Goal: Information Seeking & Learning: Compare options

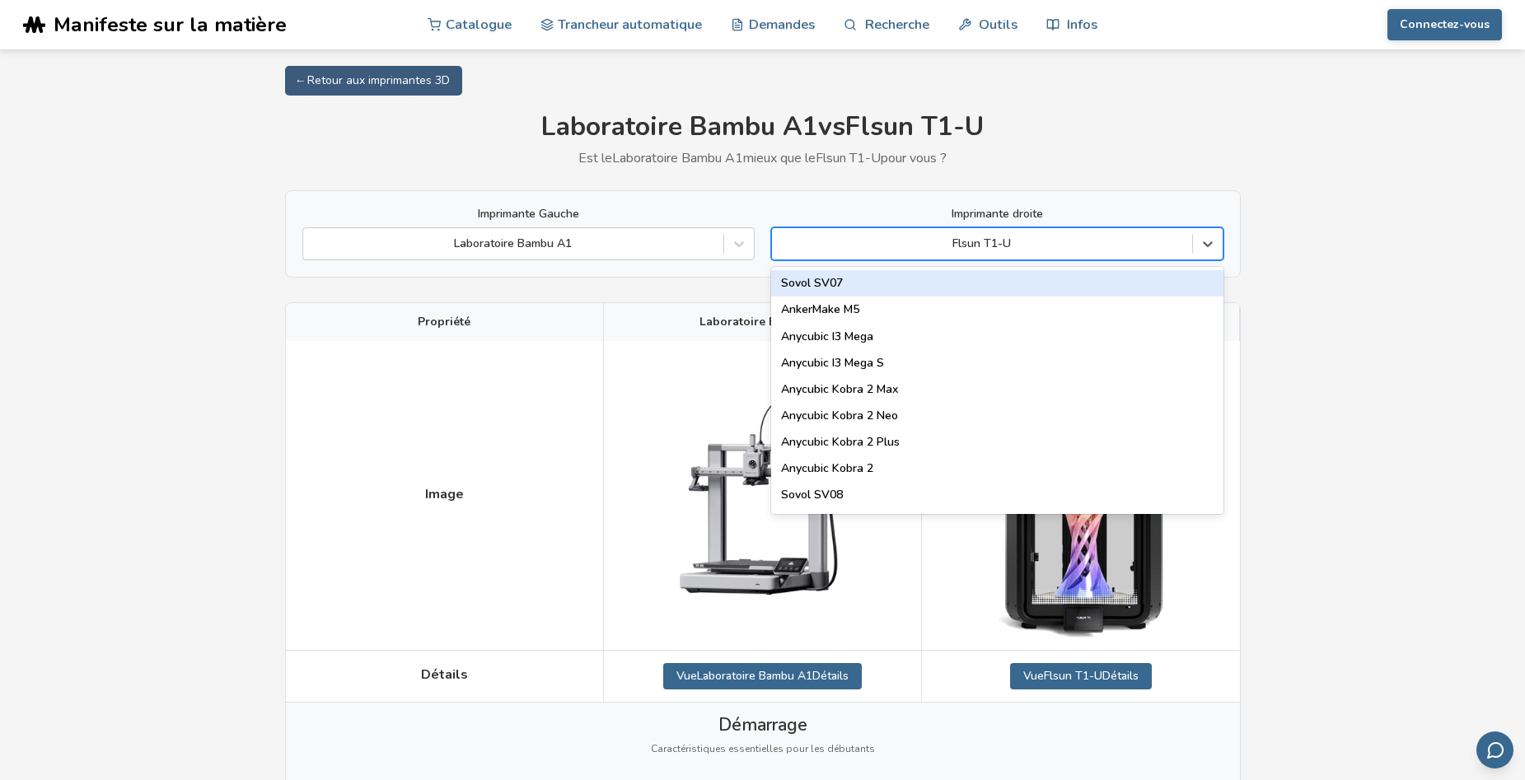
click at [1042, 243] on div at bounding box center [982, 244] width 404 height 16
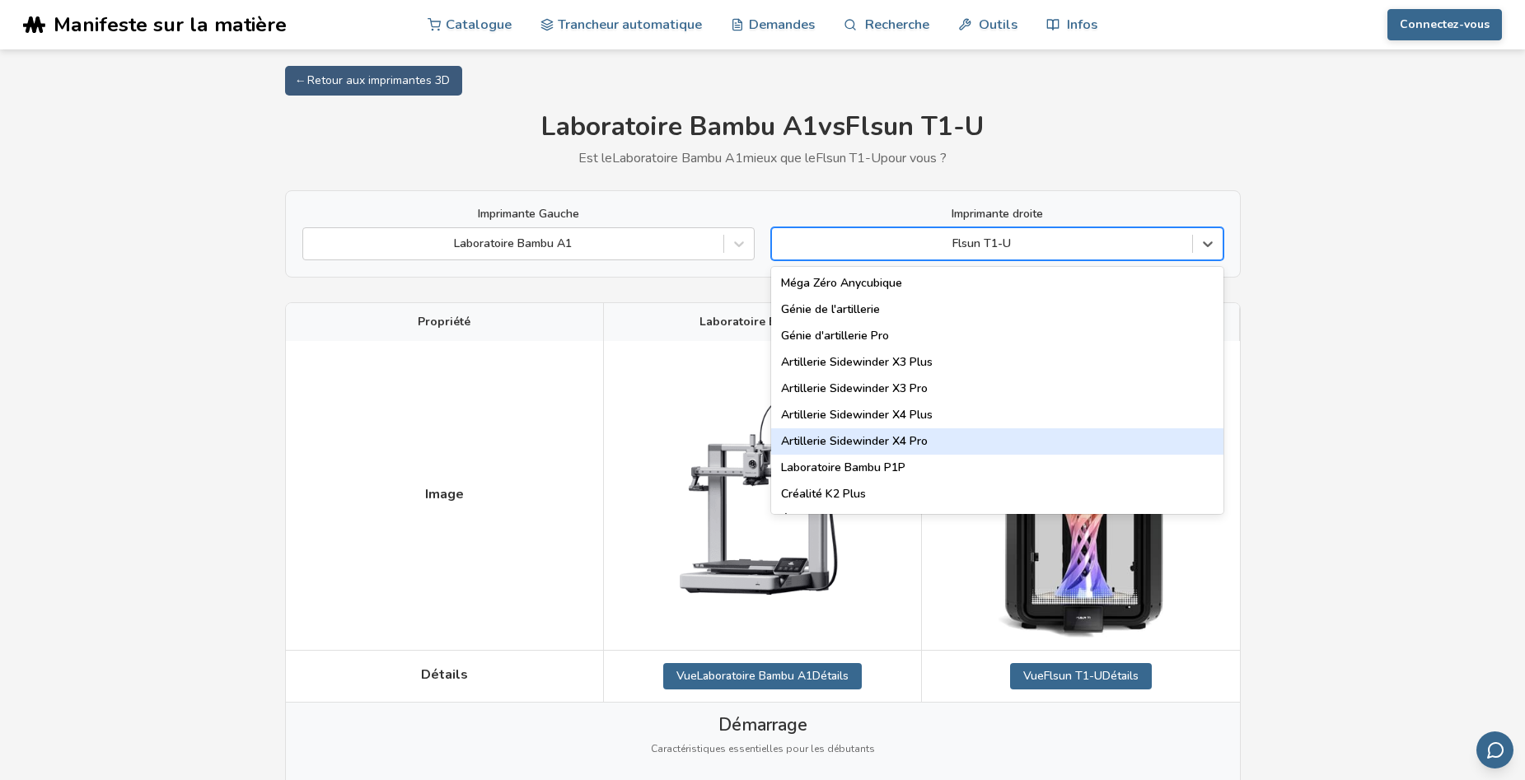
scroll to position [906, 0]
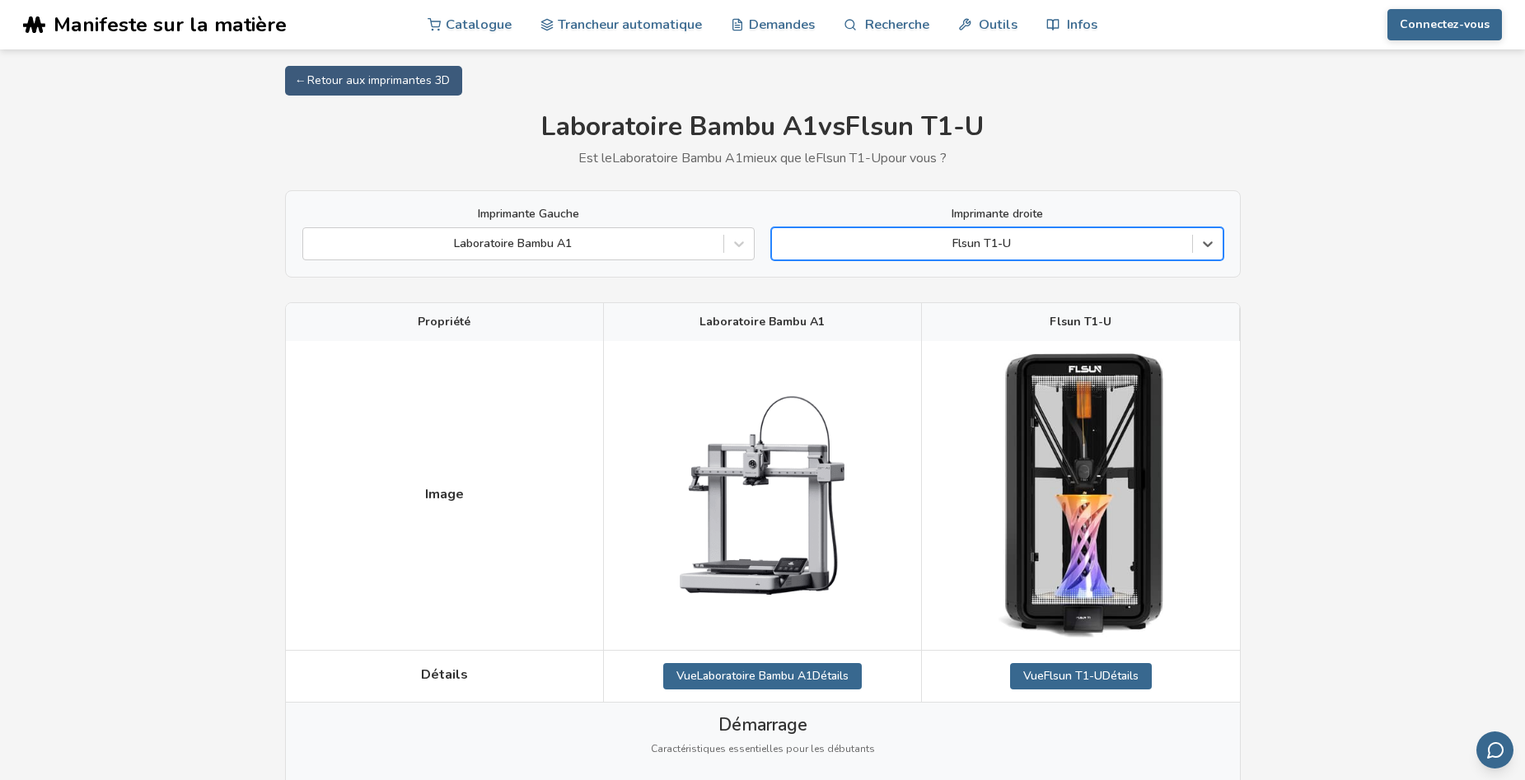
click at [911, 235] on div "Flsun T1-U" at bounding box center [982, 243] width 420 height 23
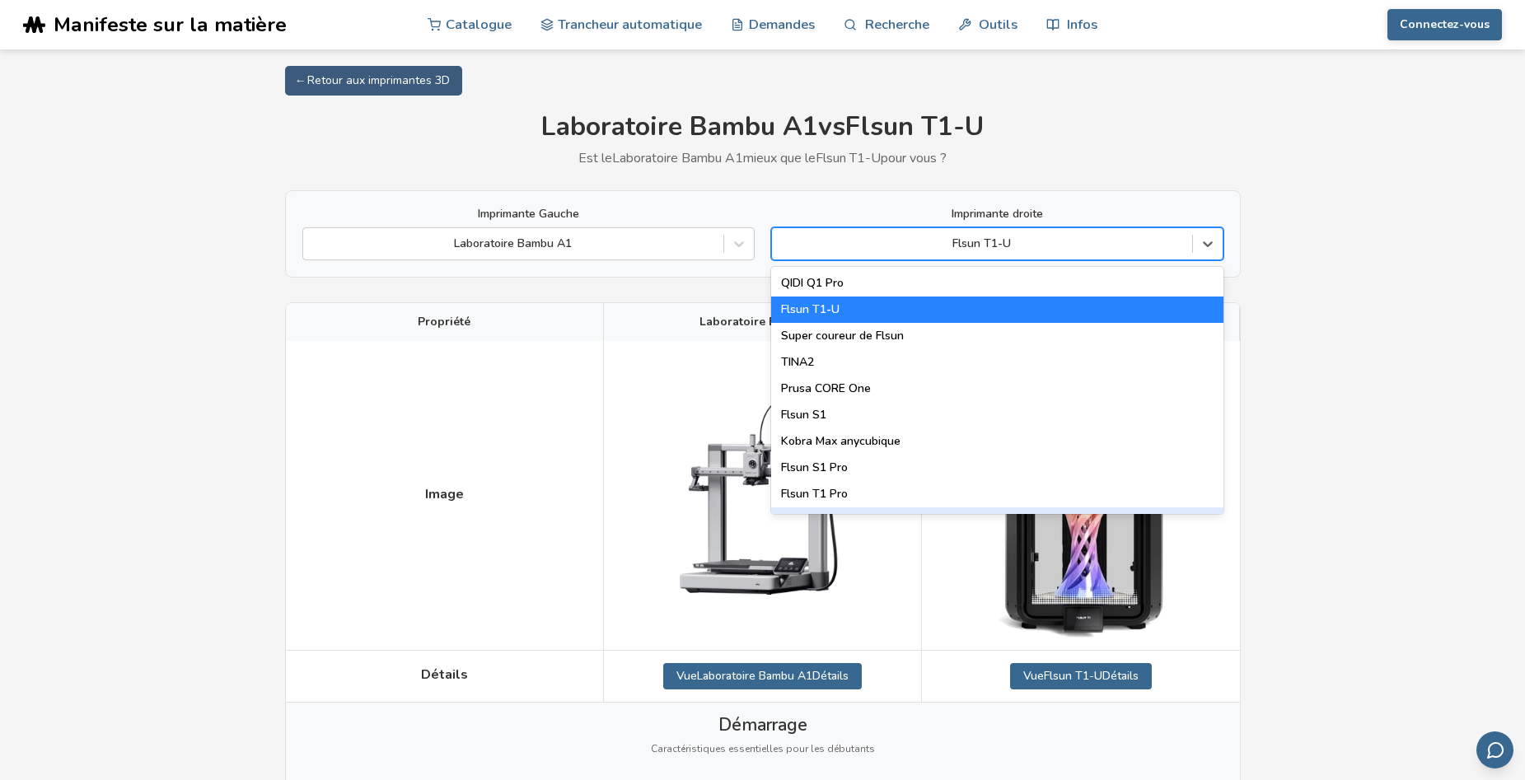
scroll to position [2030, 0]
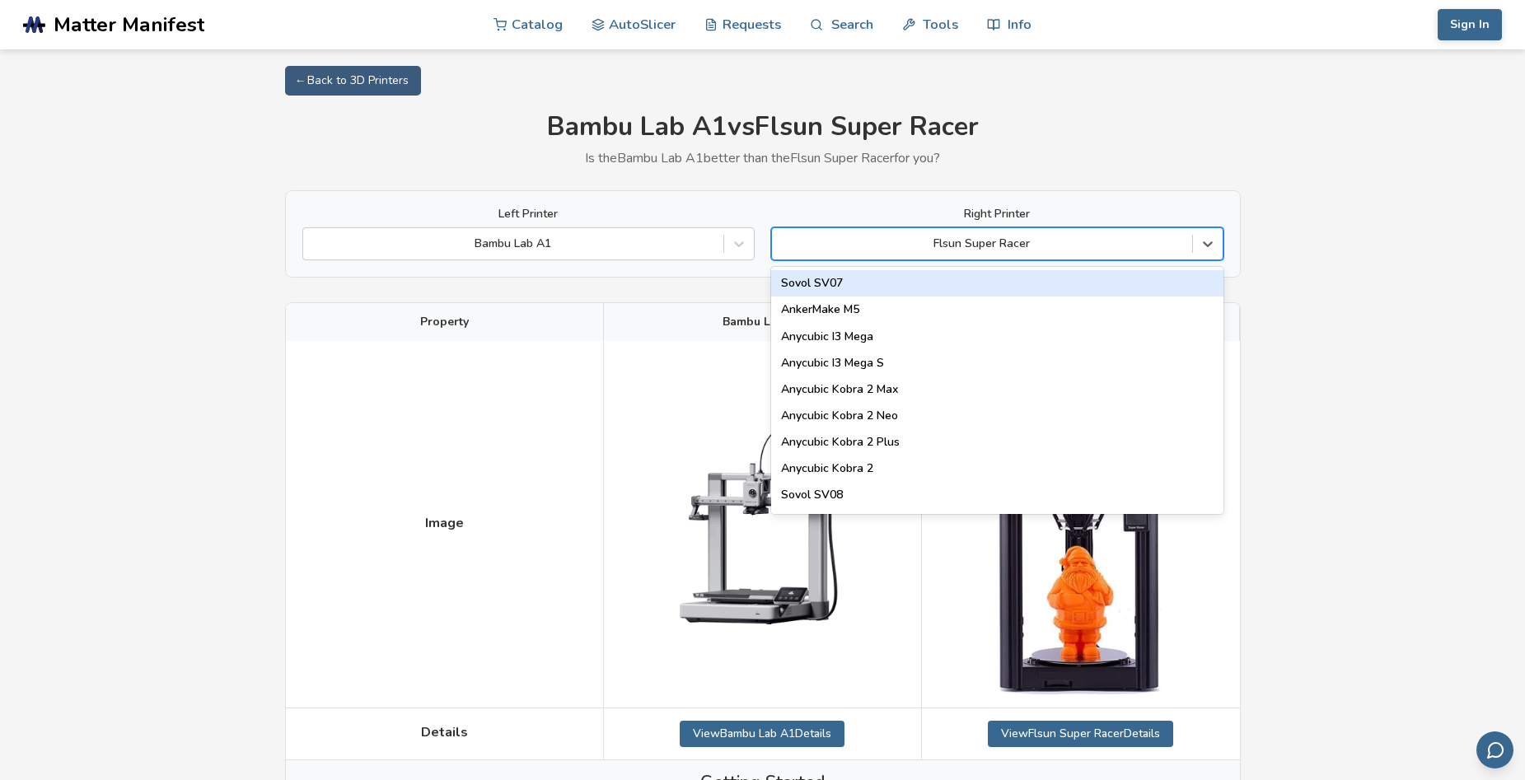
click at [898, 248] on div at bounding box center [982, 244] width 404 height 16
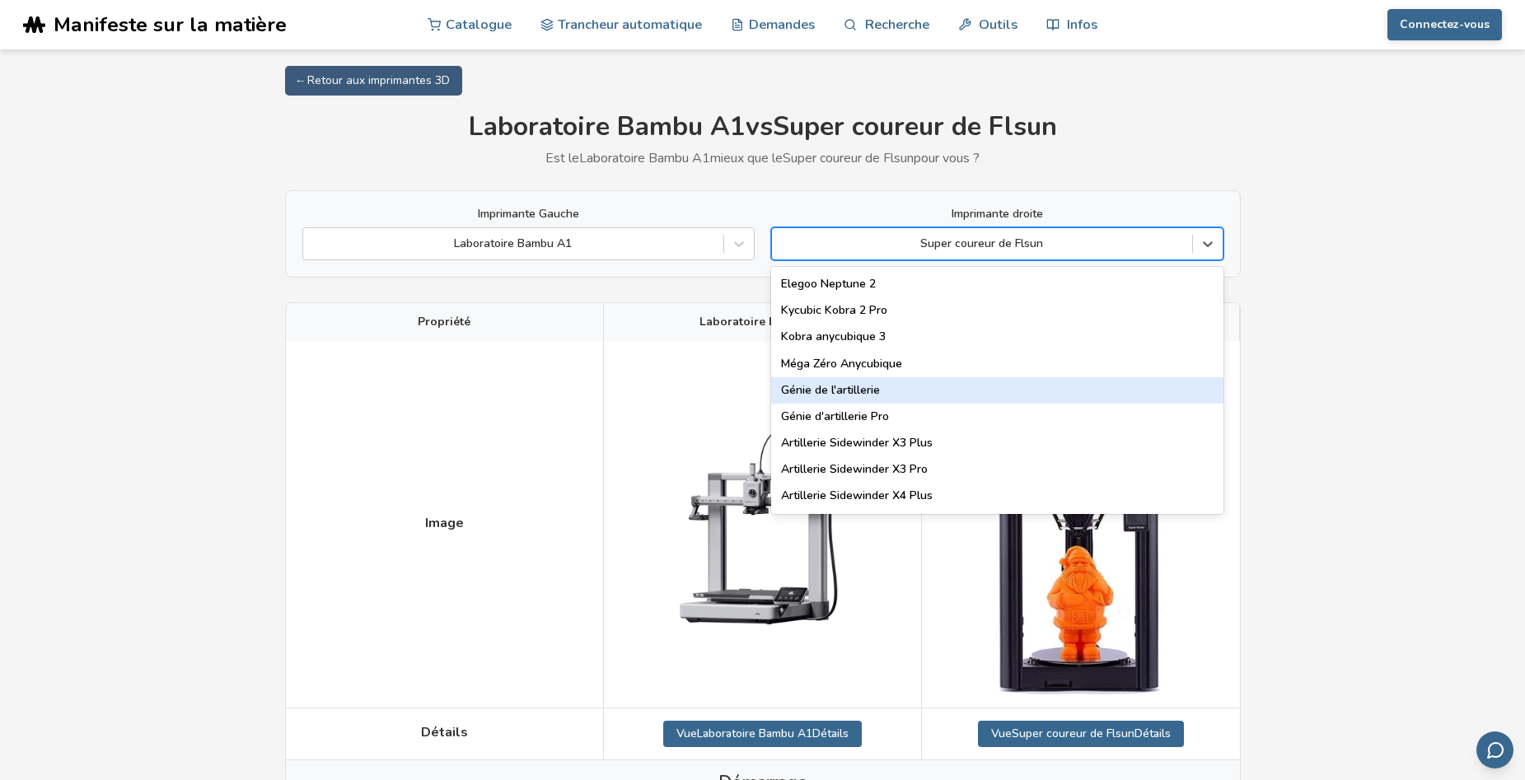
scroll to position [824, 0]
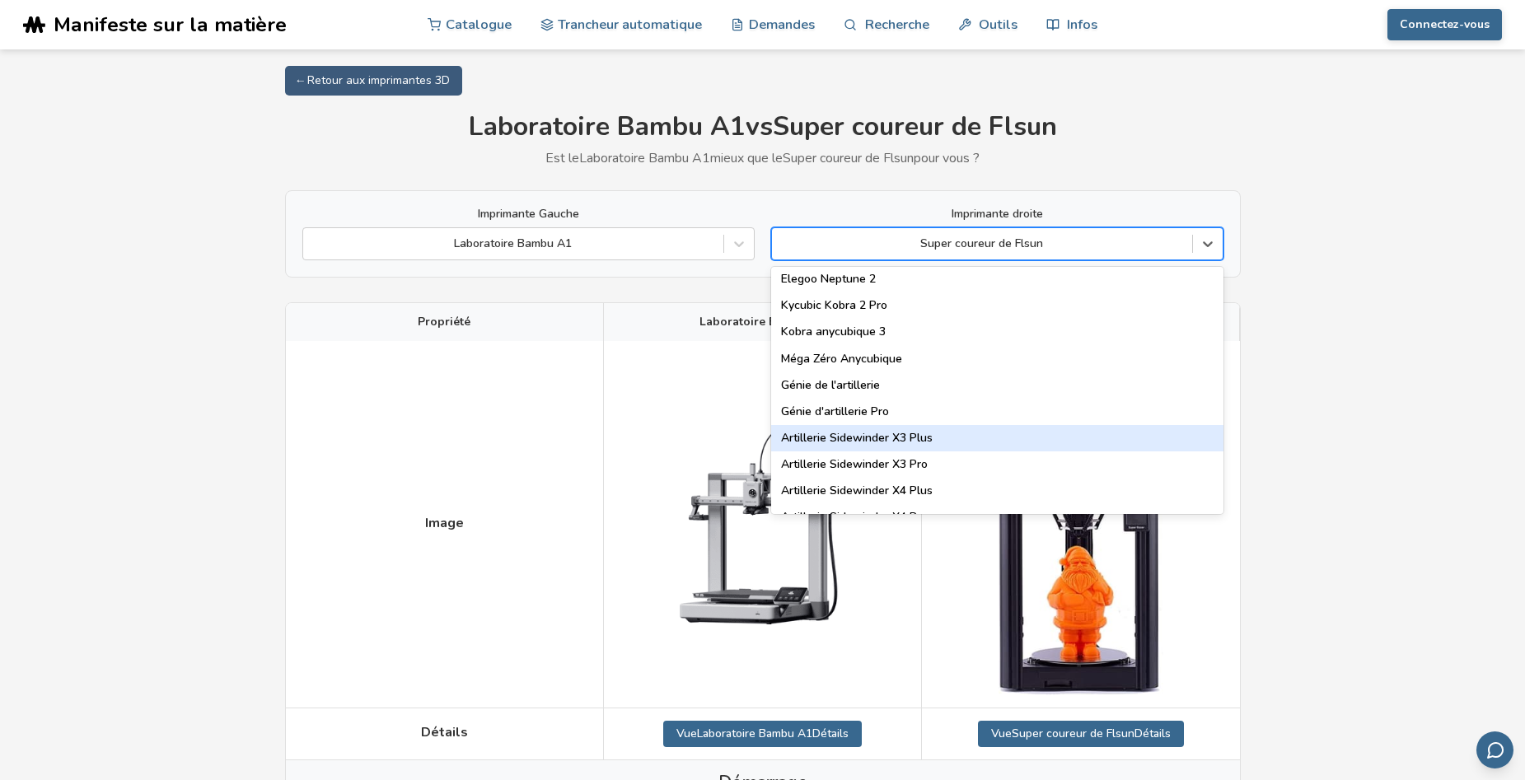
click at [909, 438] on div "Artillerie Sidewinder X3 Plus" at bounding box center [997, 438] width 452 height 26
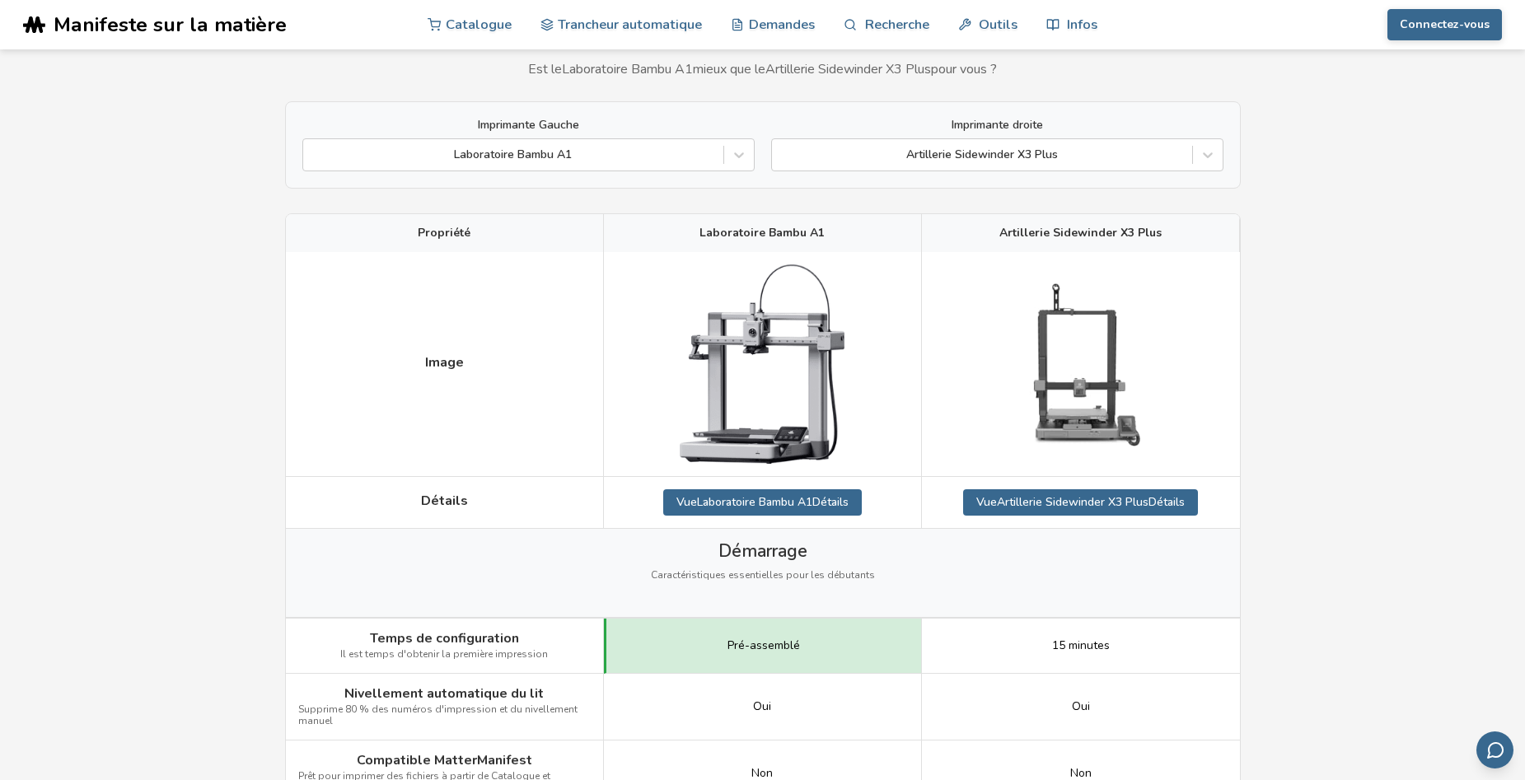
scroll to position [82, 0]
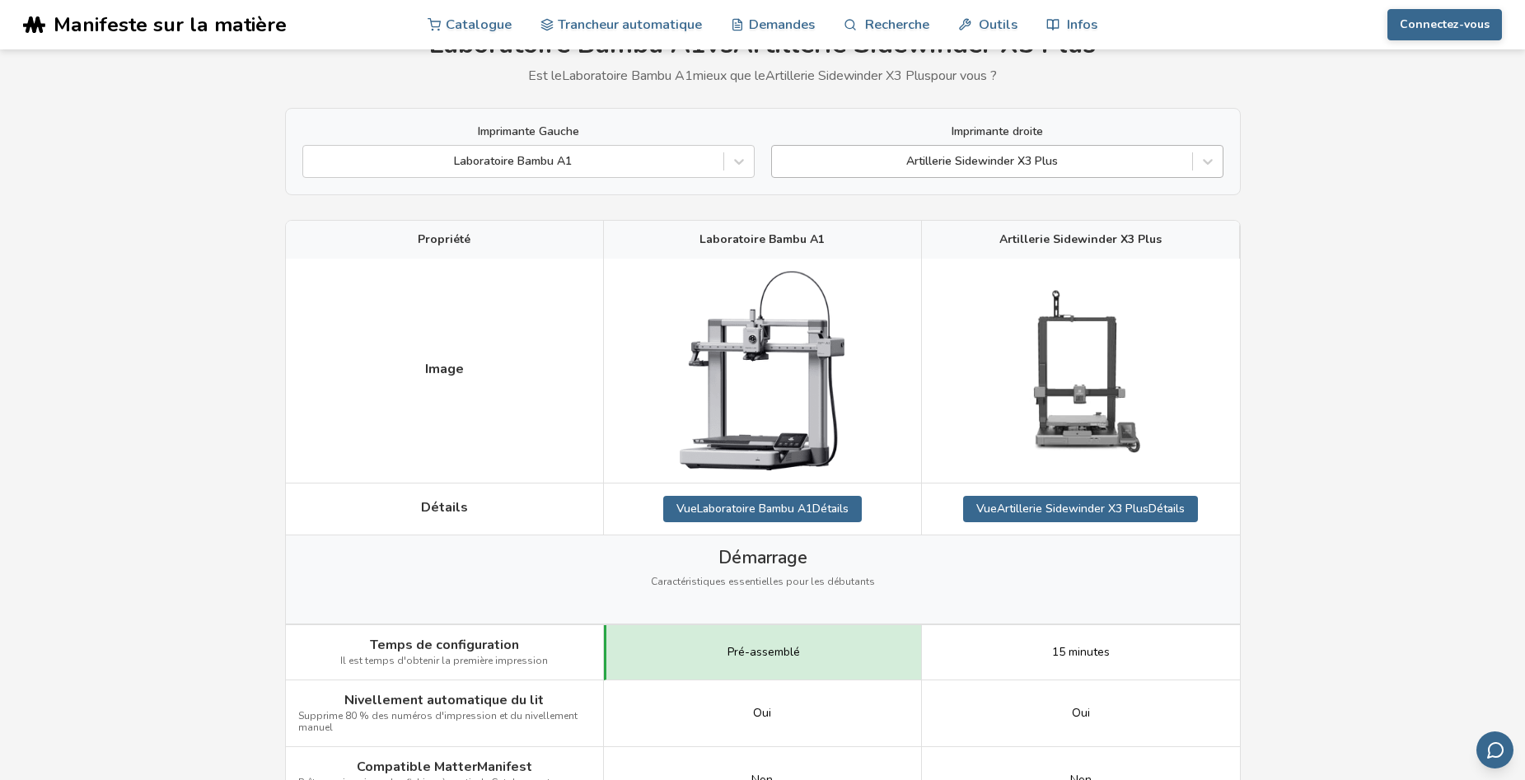
click at [1150, 157] on div at bounding box center [982, 161] width 404 height 16
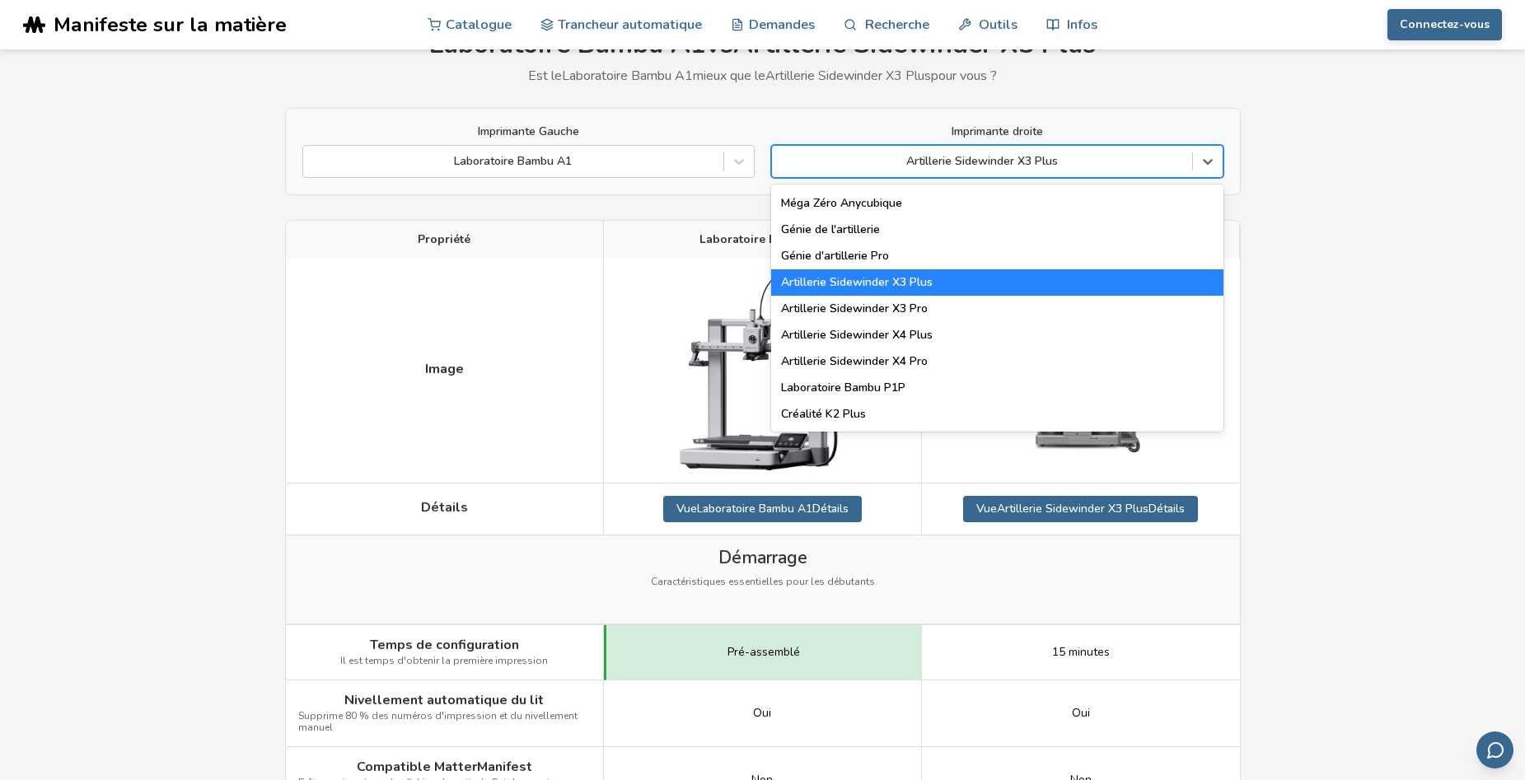
scroll to position [906, 0]
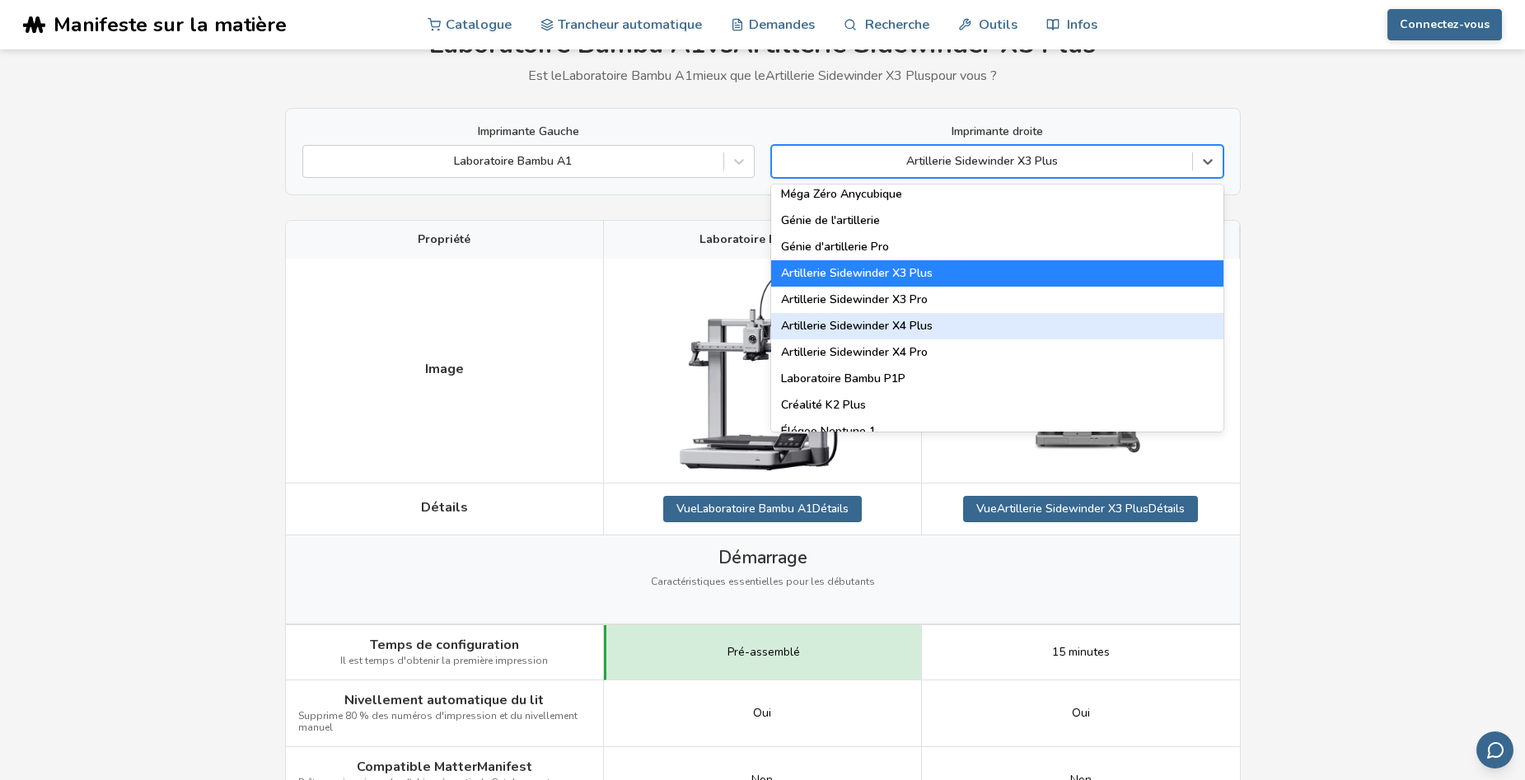
click at [899, 332] on div "Artillerie Sidewinder X4 Plus" at bounding box center [997, 326] width 452 height 26
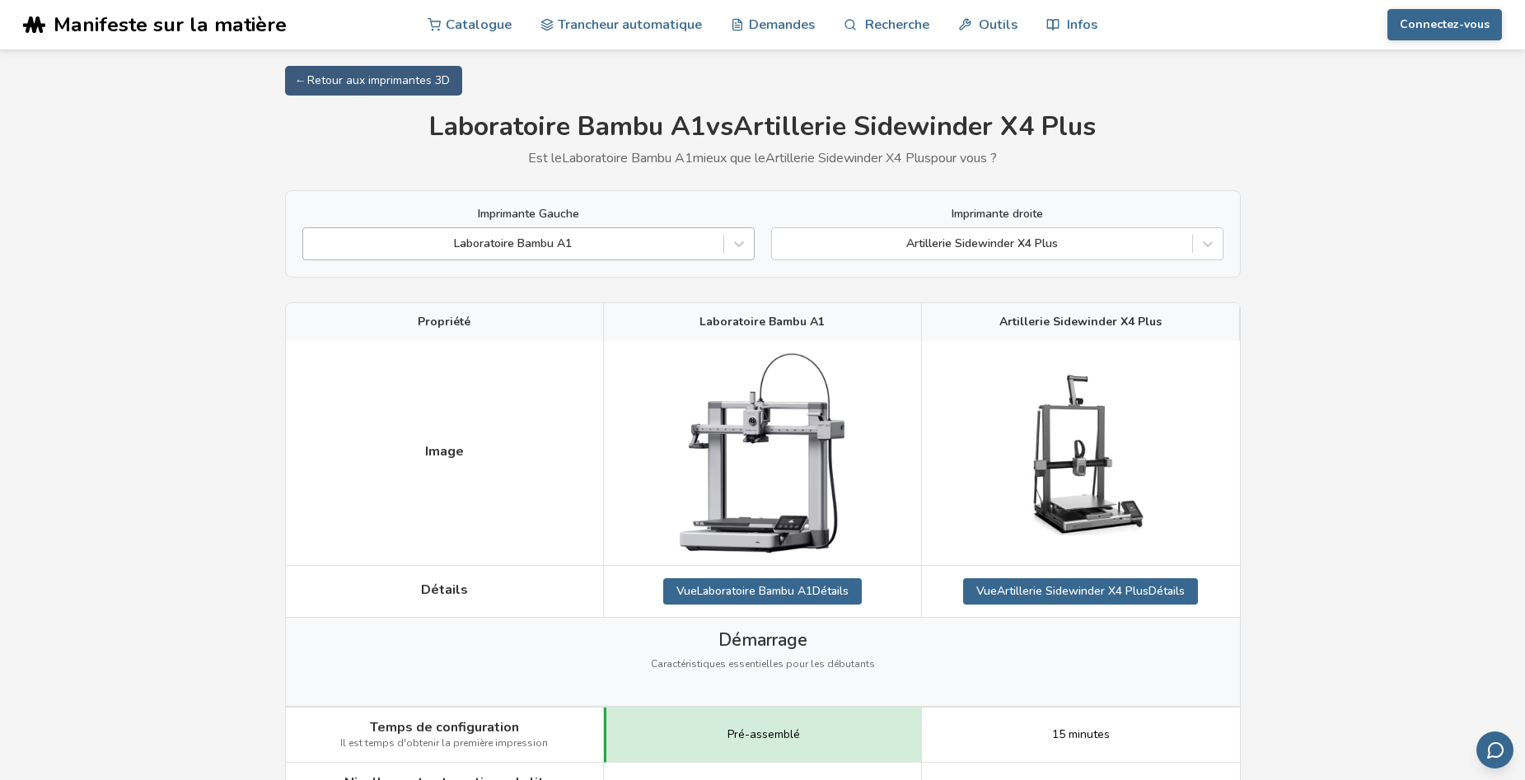
click at [641, 239] on div at bounding box center [513, 244] width 404 height 16
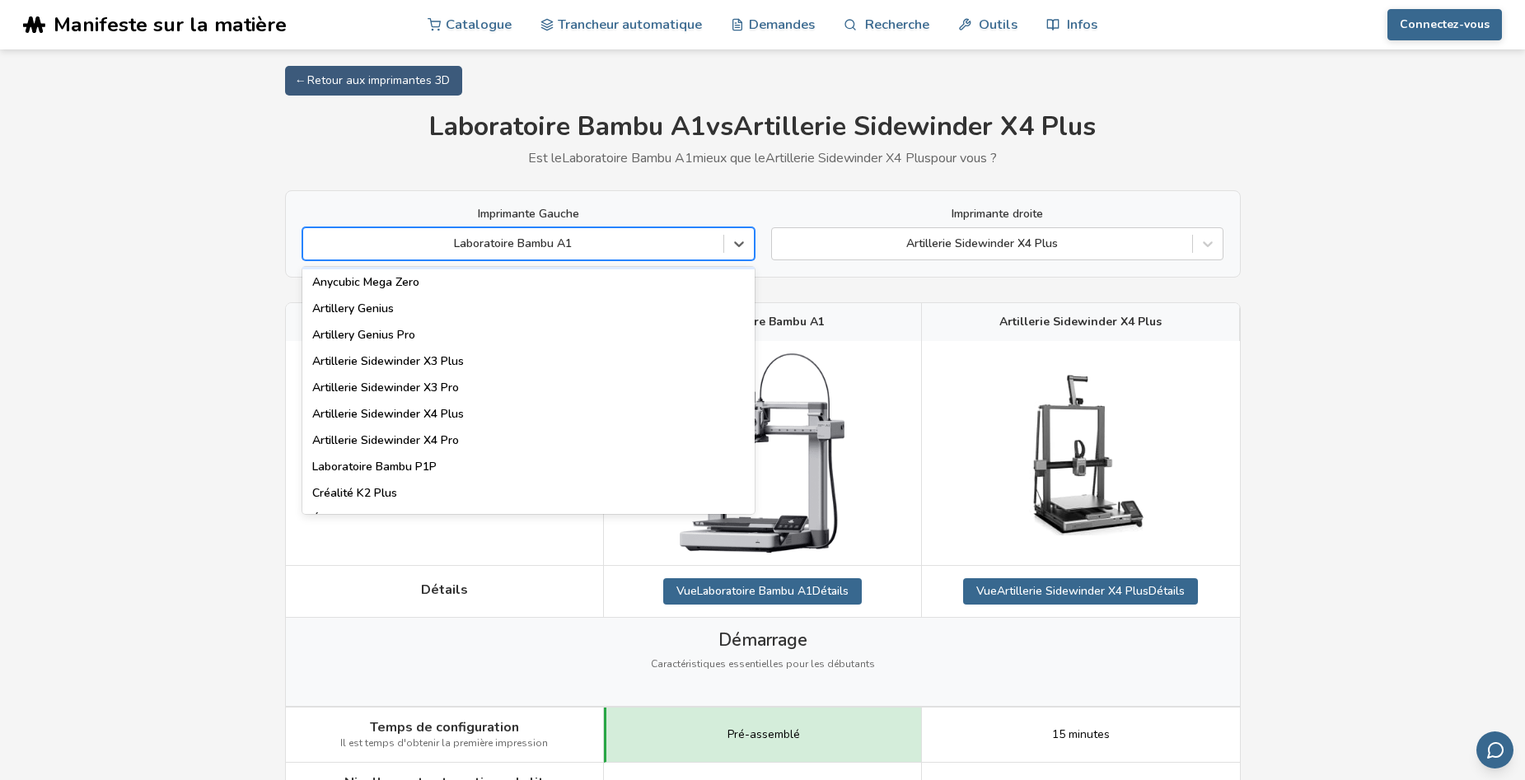
scroll to position [906, 0]
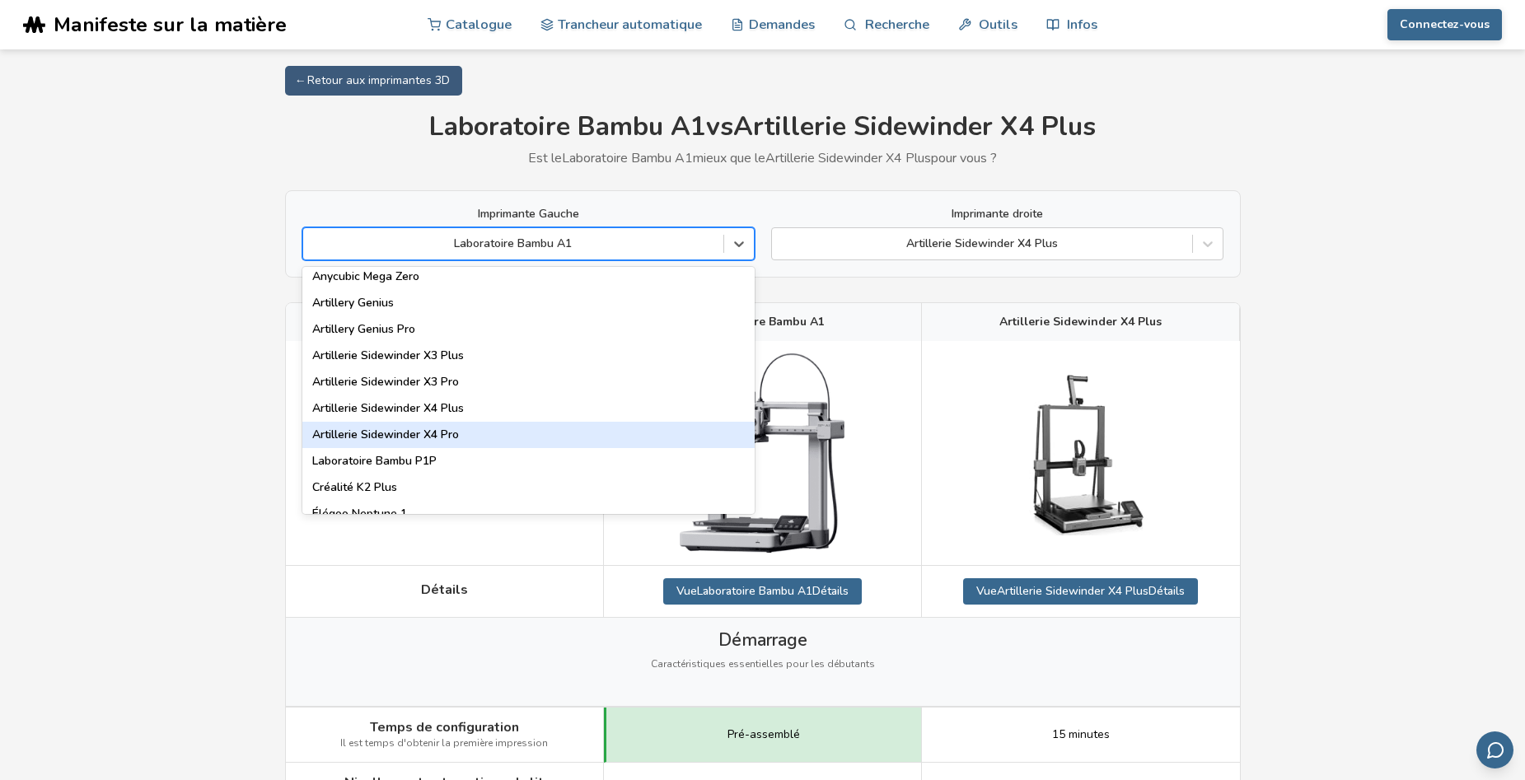
click at [475, 422] on div "Artillerie Sidewinder X4 Pro" at bounding box center [528, 435] width 452 height 26
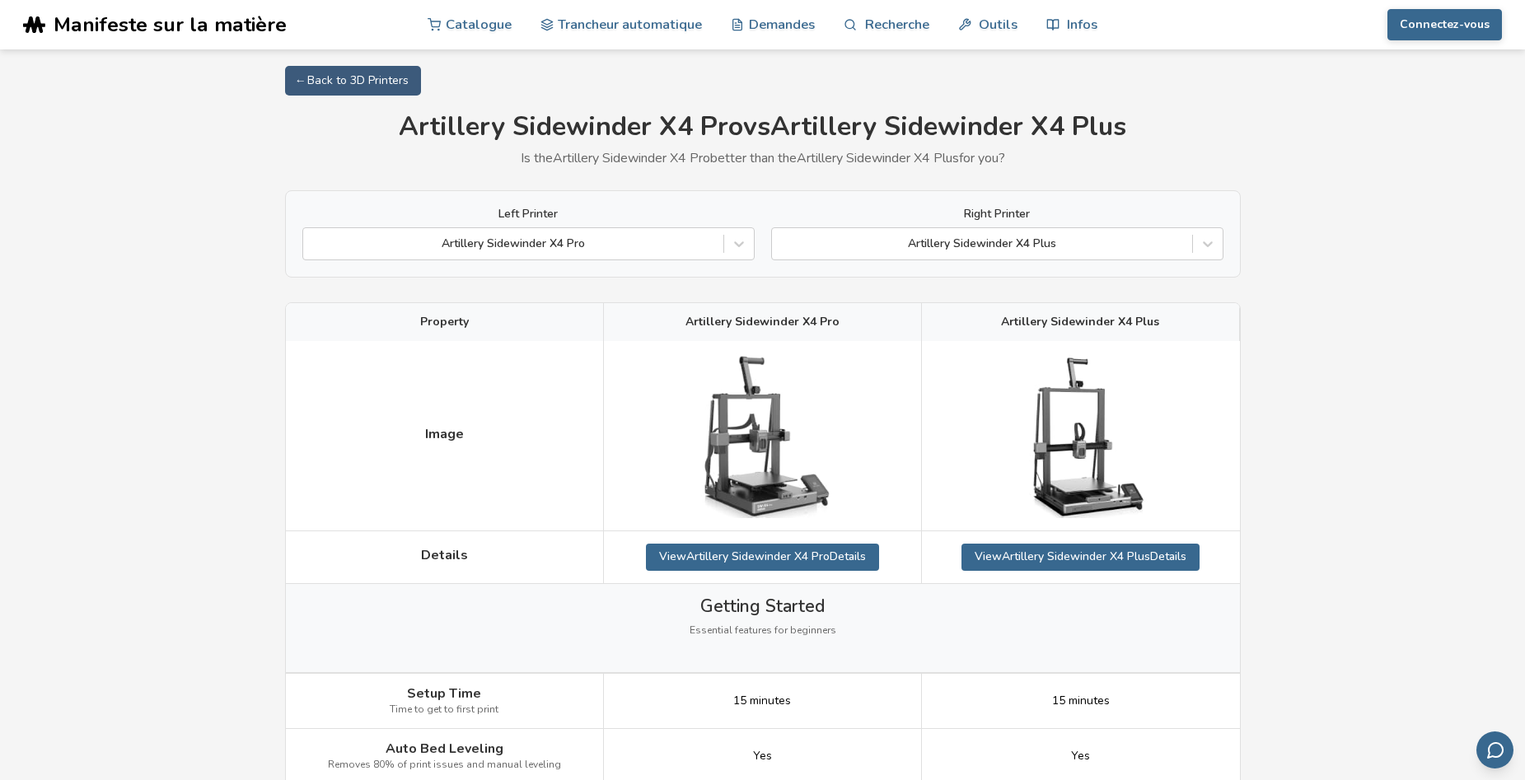
drag, startPoint x: 677, startPoint y: 248, endPoint x: 673, endPoint y: 263, distance: 15.4
click at [676, 247] on div at bounding box center [513, 244] width 404 height 16
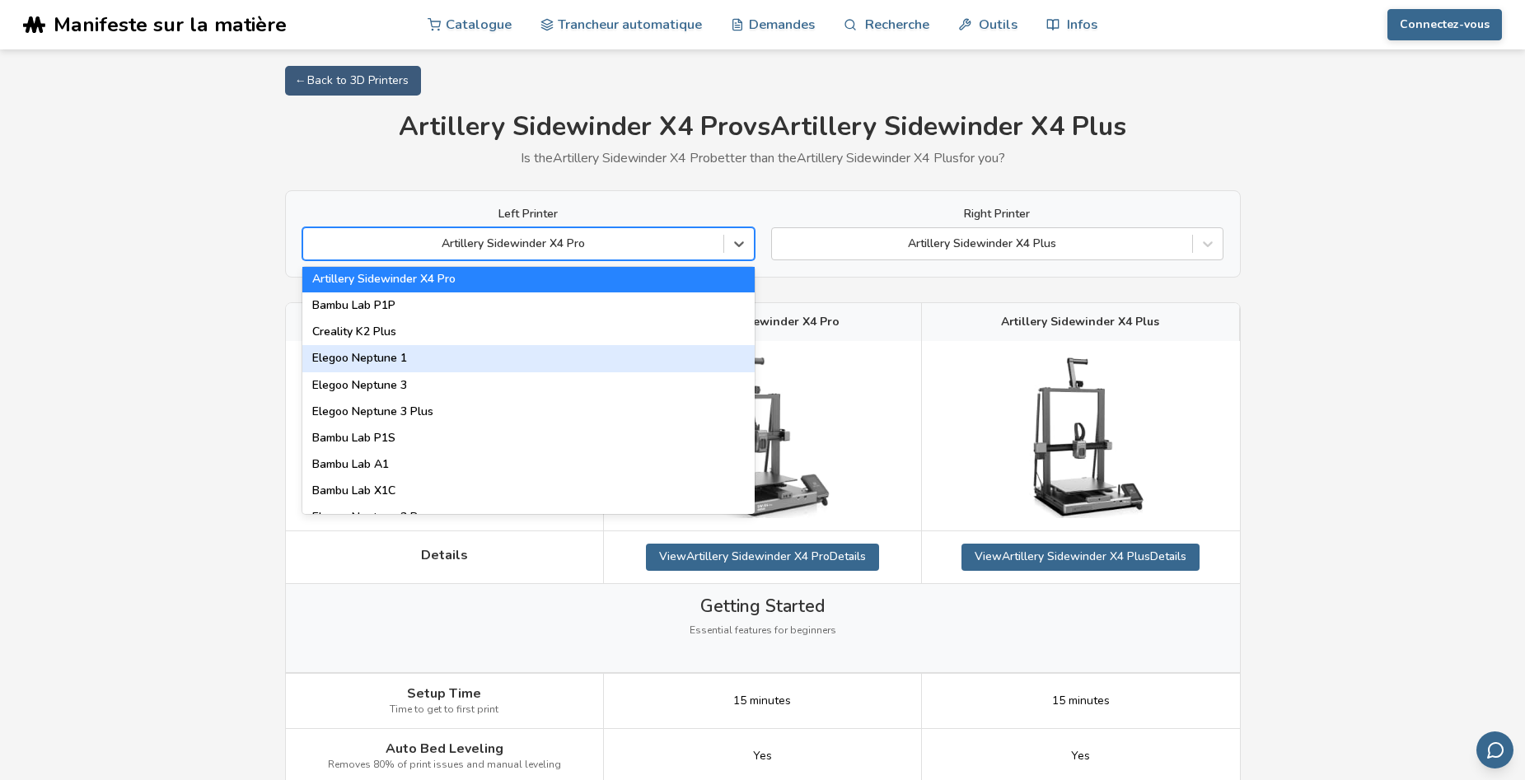
scroll to position [1071, 0]
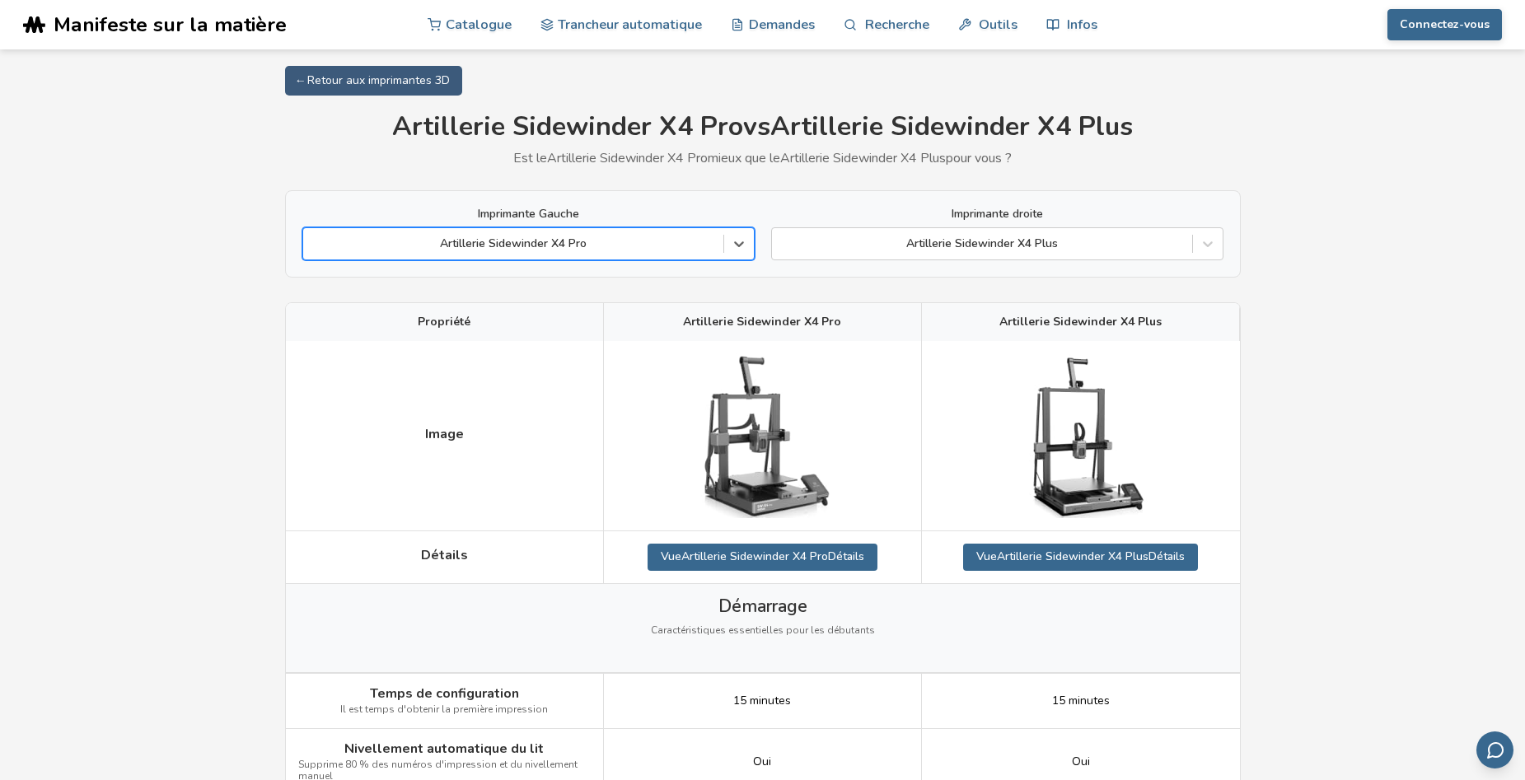
click at [584, 239] on div at bounding box center [513, 244] width 404 height 16
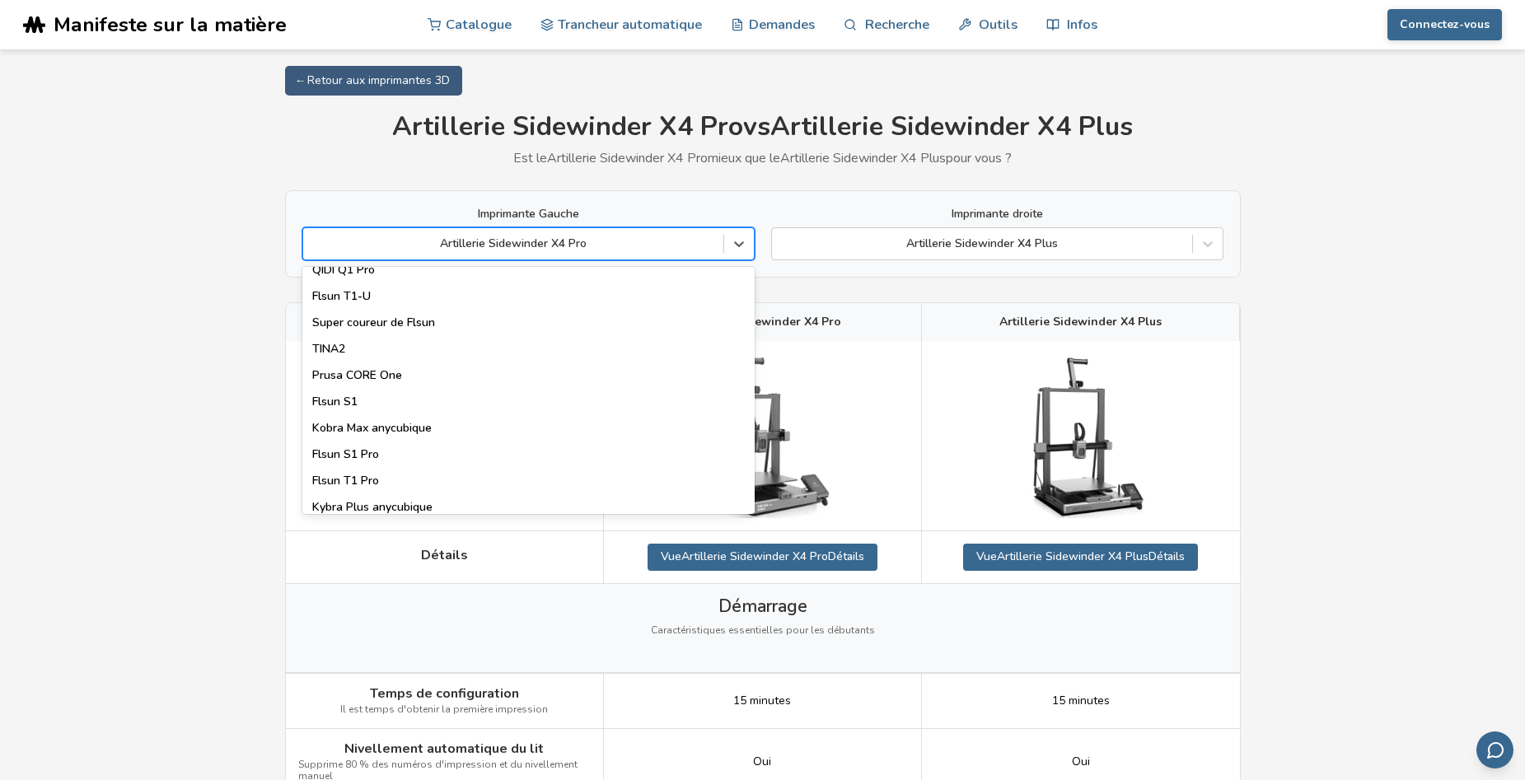
scroll to position [2113, 0]
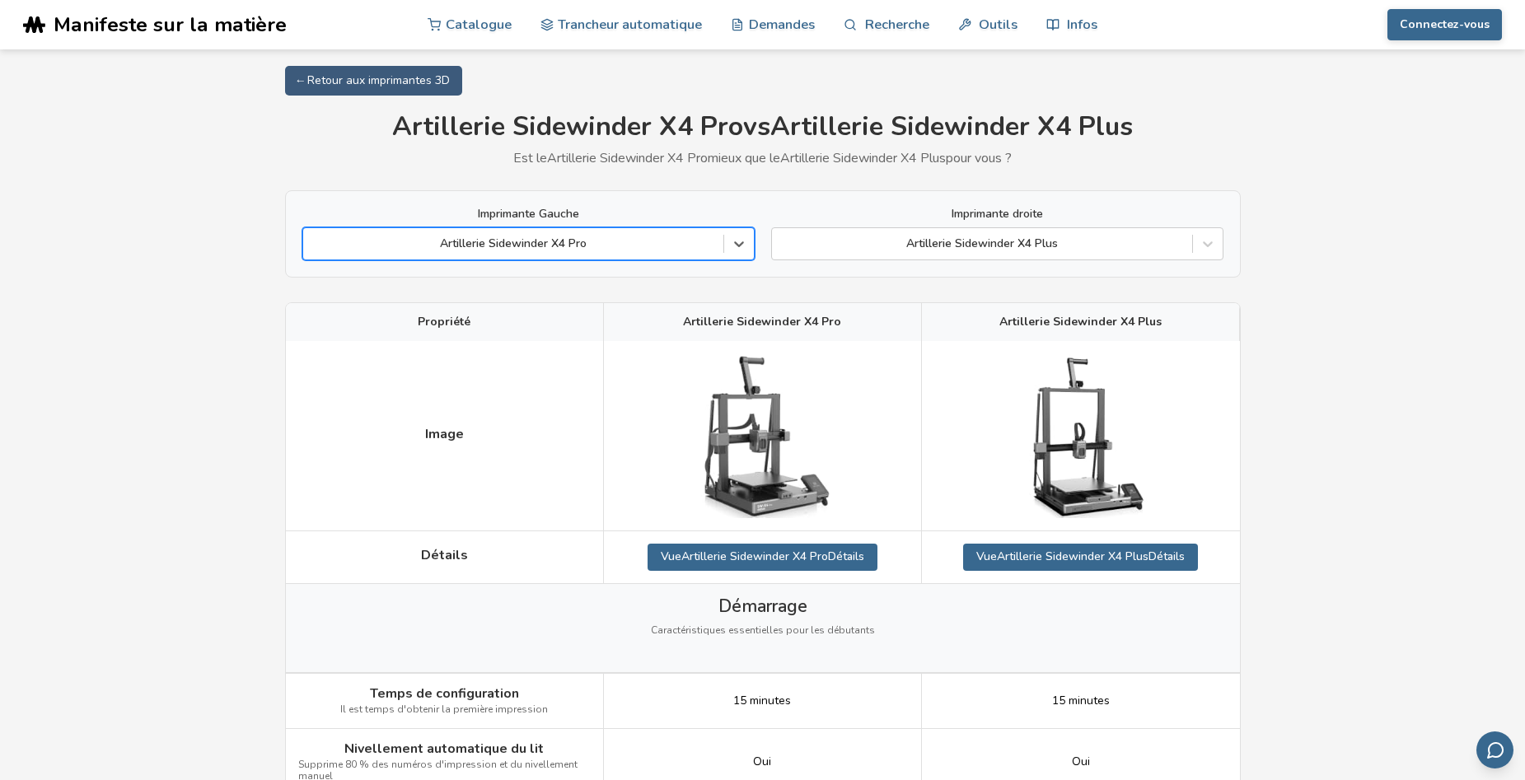
click at [467, 242] on div at bounding box center [513, 244] width 404 height 16
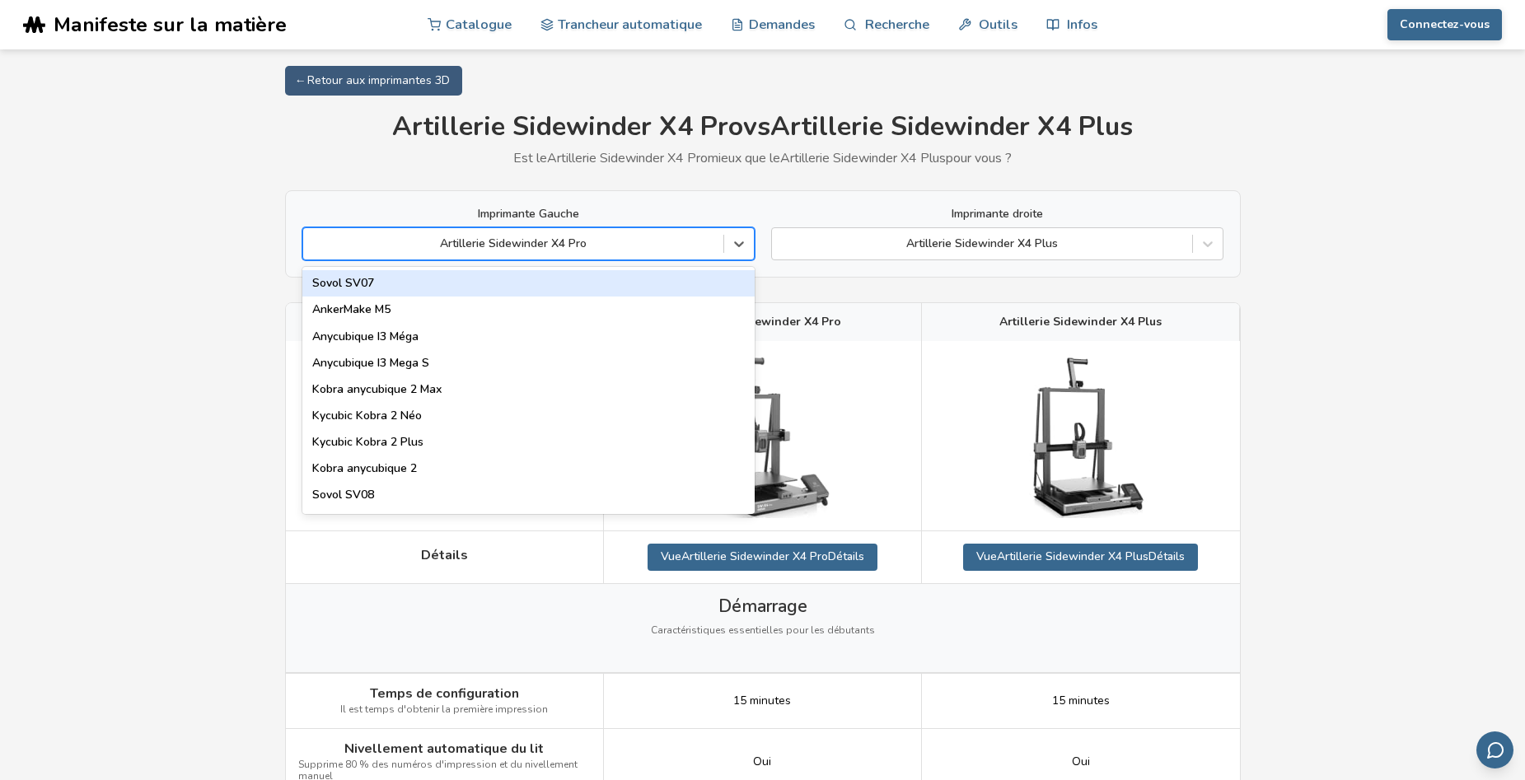
click at [569, 249] on div at bounding box center [513, 244] width 404 height 16
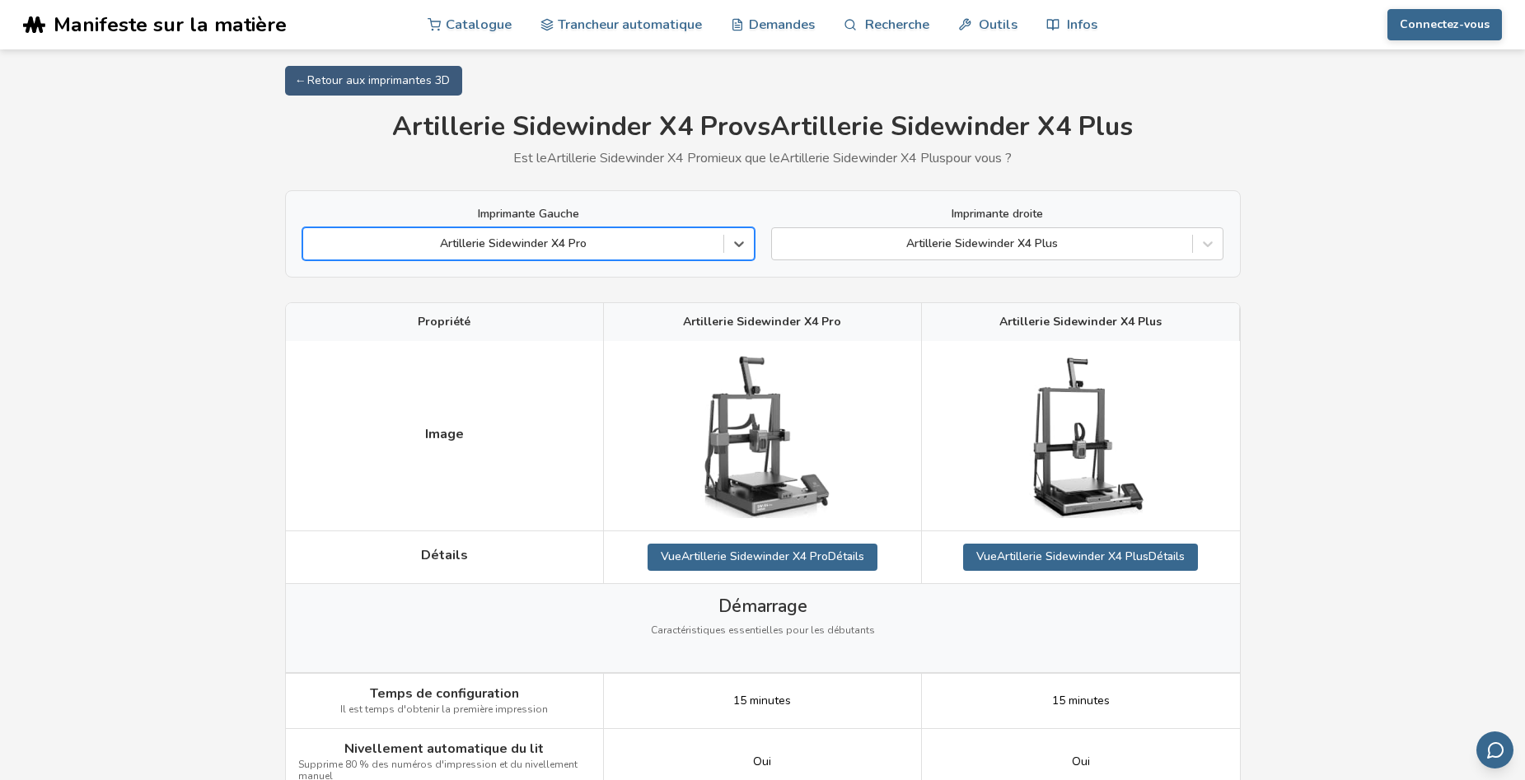
click at [552, 237] on div at bounding box center [513, 244] width 404 height 16
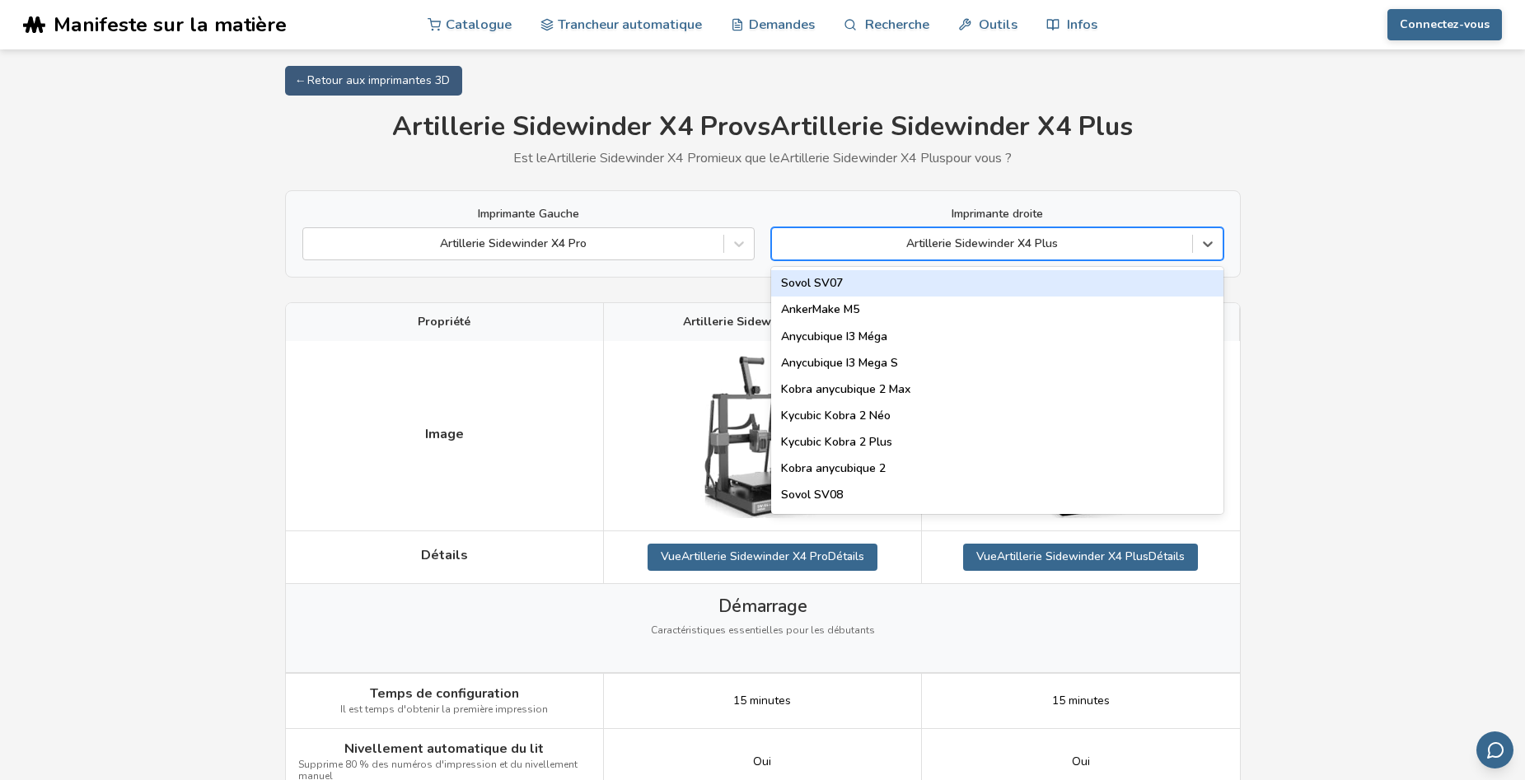
click at [899, 237] on div at bounding box center [982, 244] width 404 height 16
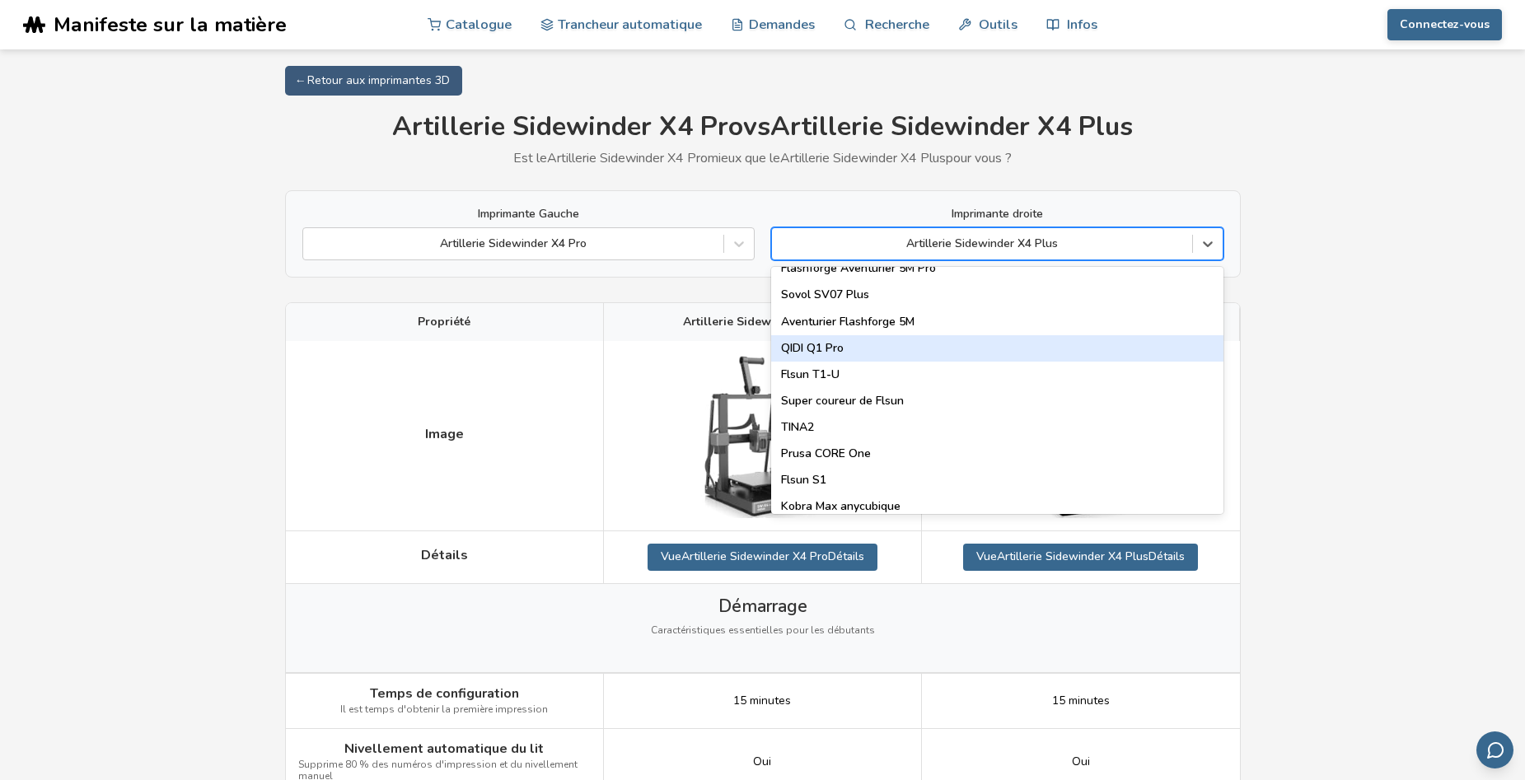
scroll to position [1977, 0]
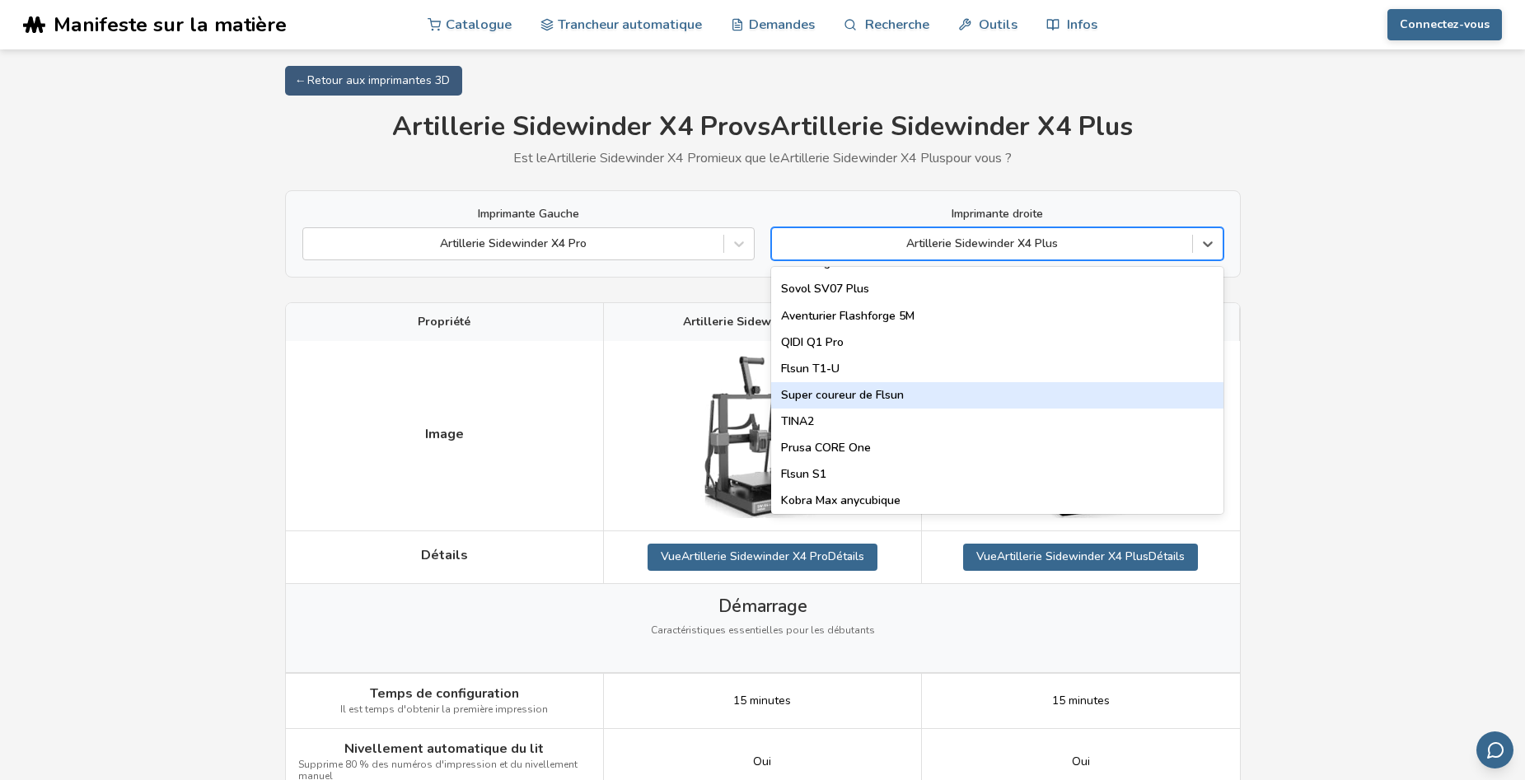
click at [848, 393] on div "Super coureur de Flsun" at bounding box center [997, 395] width 452 height 26
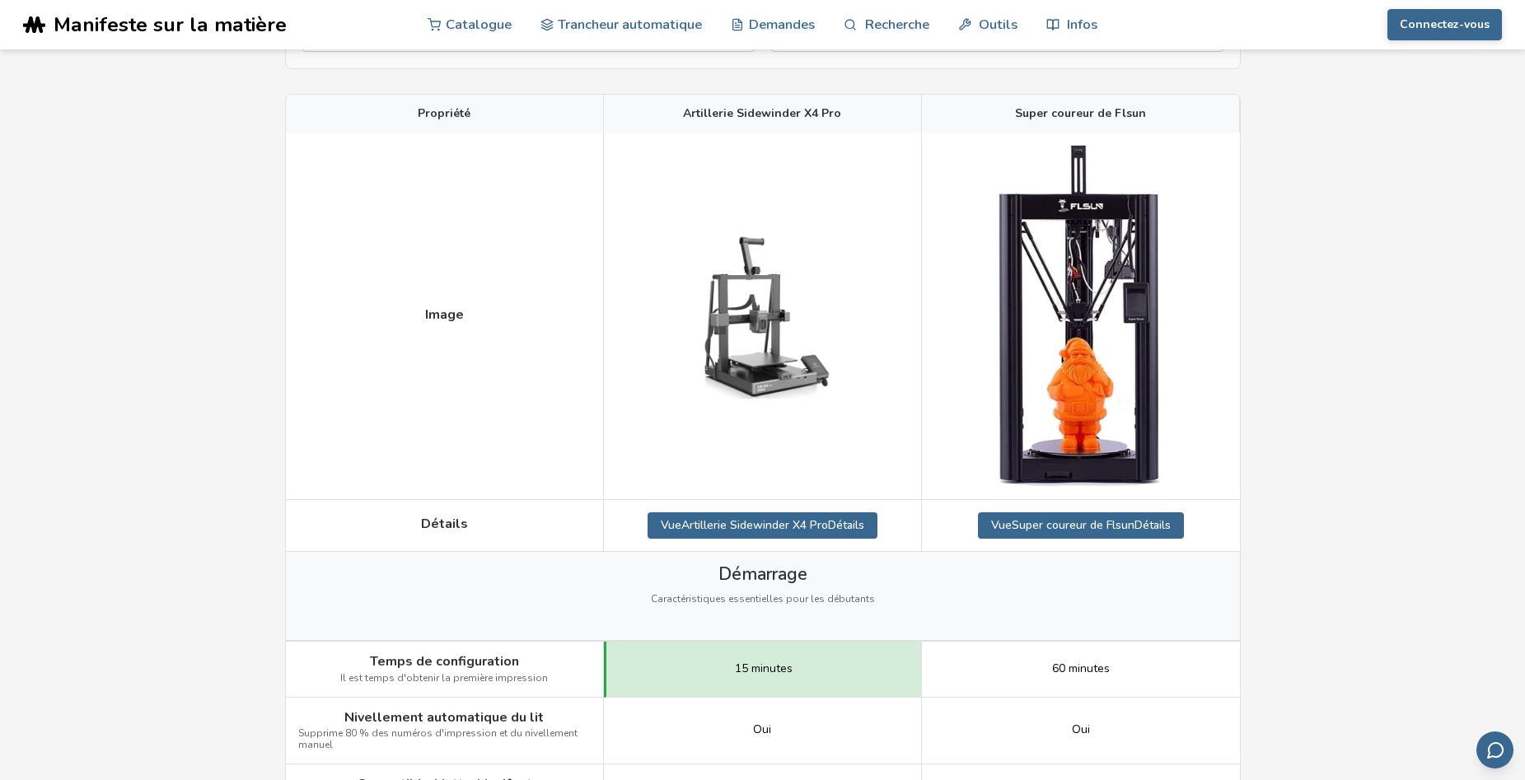
scroll to position [165, 0]
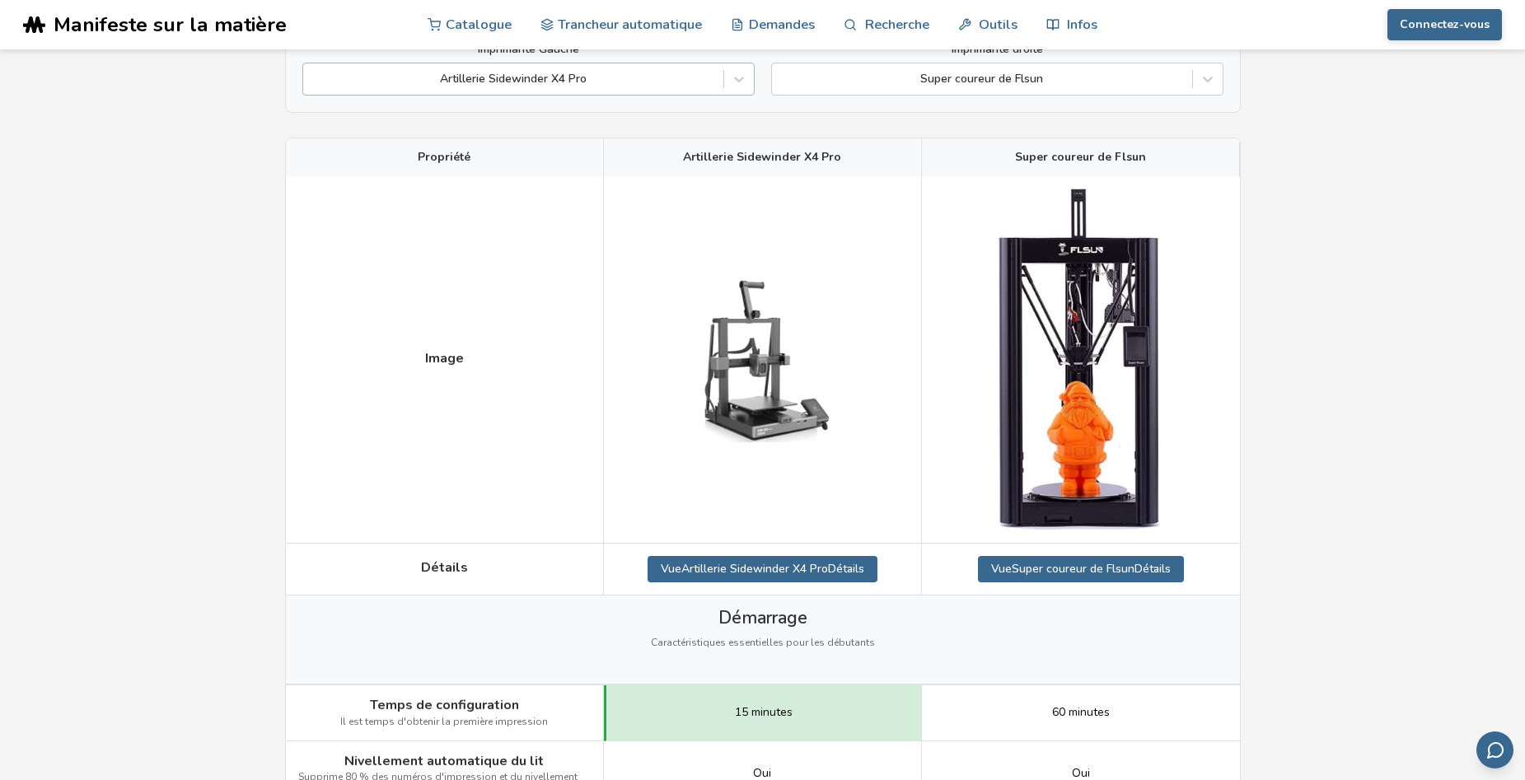
click at [548, 72] on div at bounding box center [513, 79] width 404 height 16
